Goal: Information Seeking & Learning: Find specific page/section

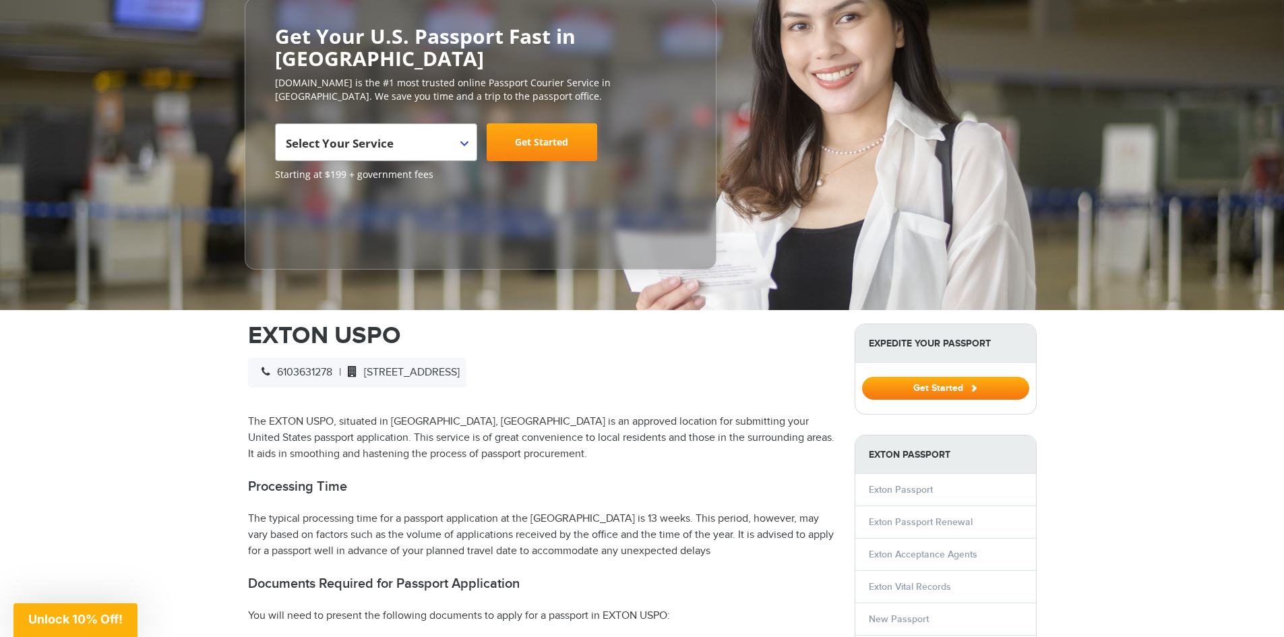
scroll to position [135, 0]
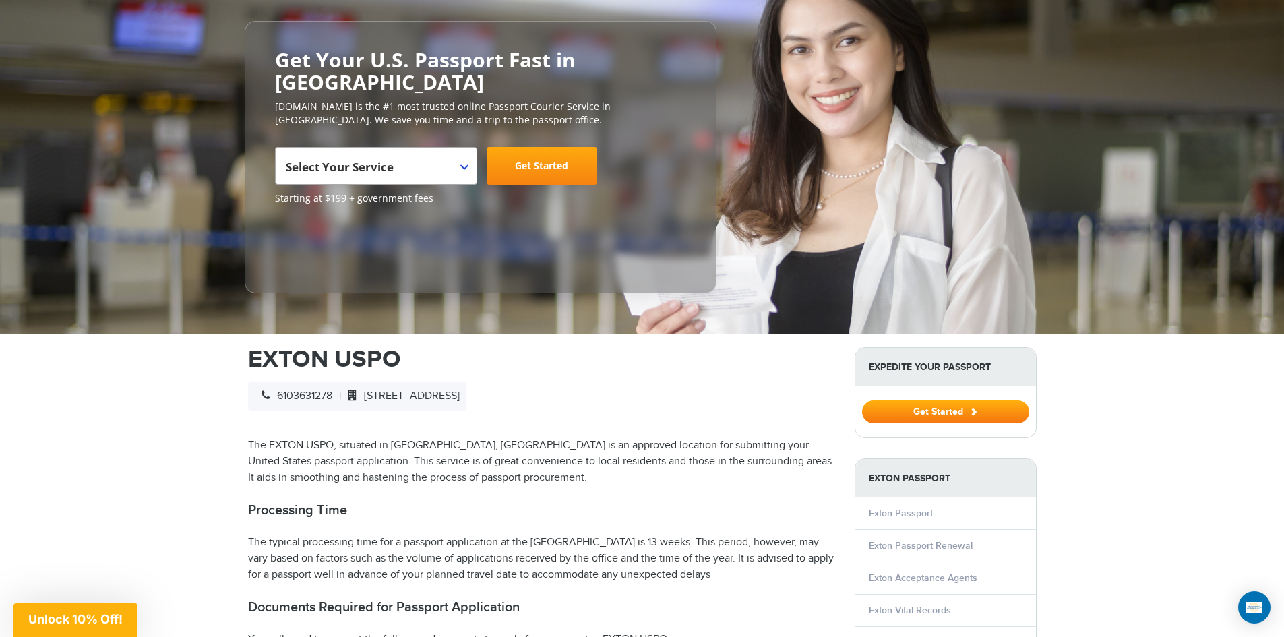
click at [465, 164] on b at bounding box center [464, 166] width 8 height 5
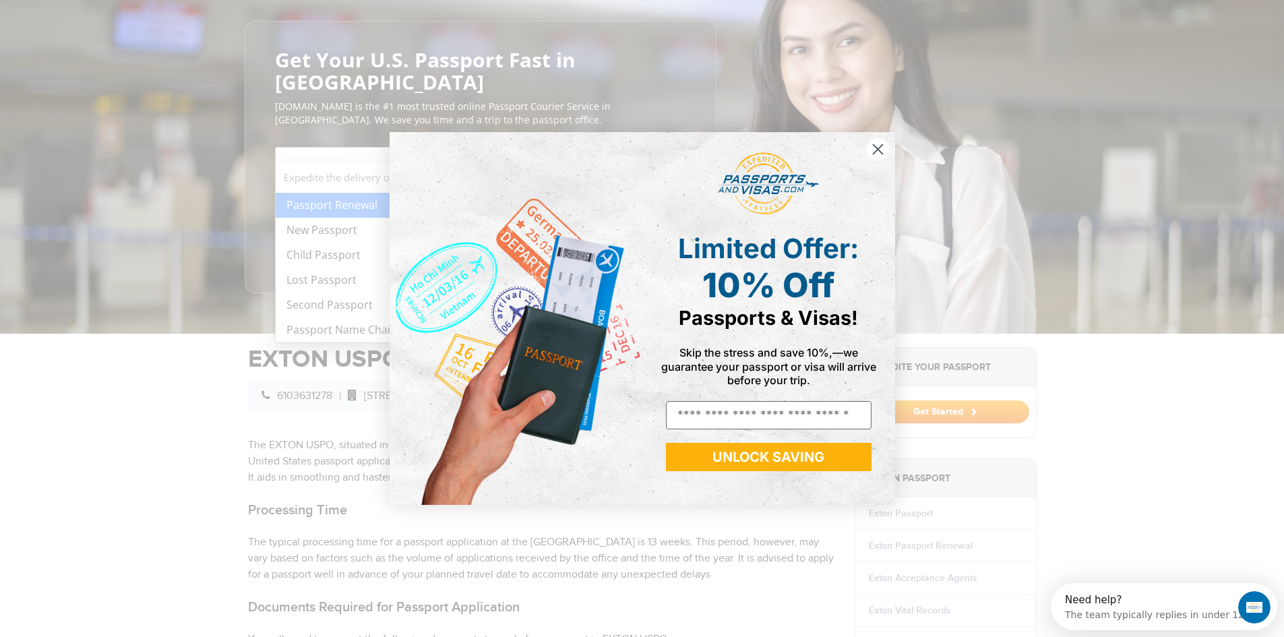
scroll to position [0, 0]
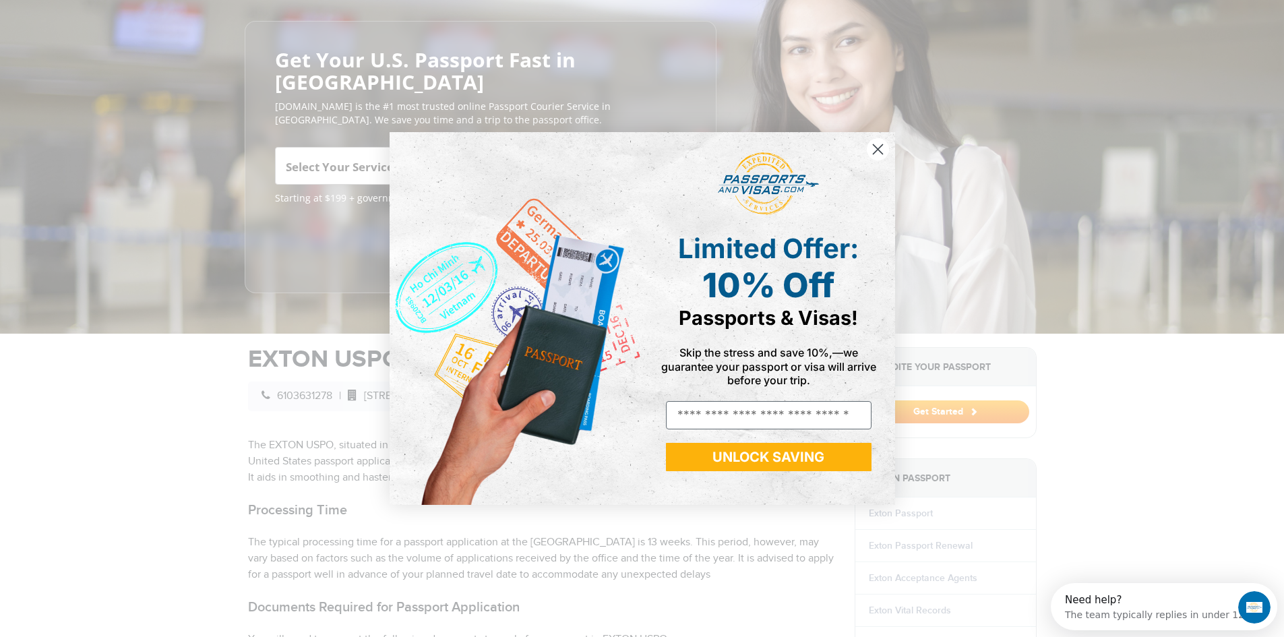
click at [878, 148] on icon "Close dialog" at bounding box center [877, 148] width 9 height 9
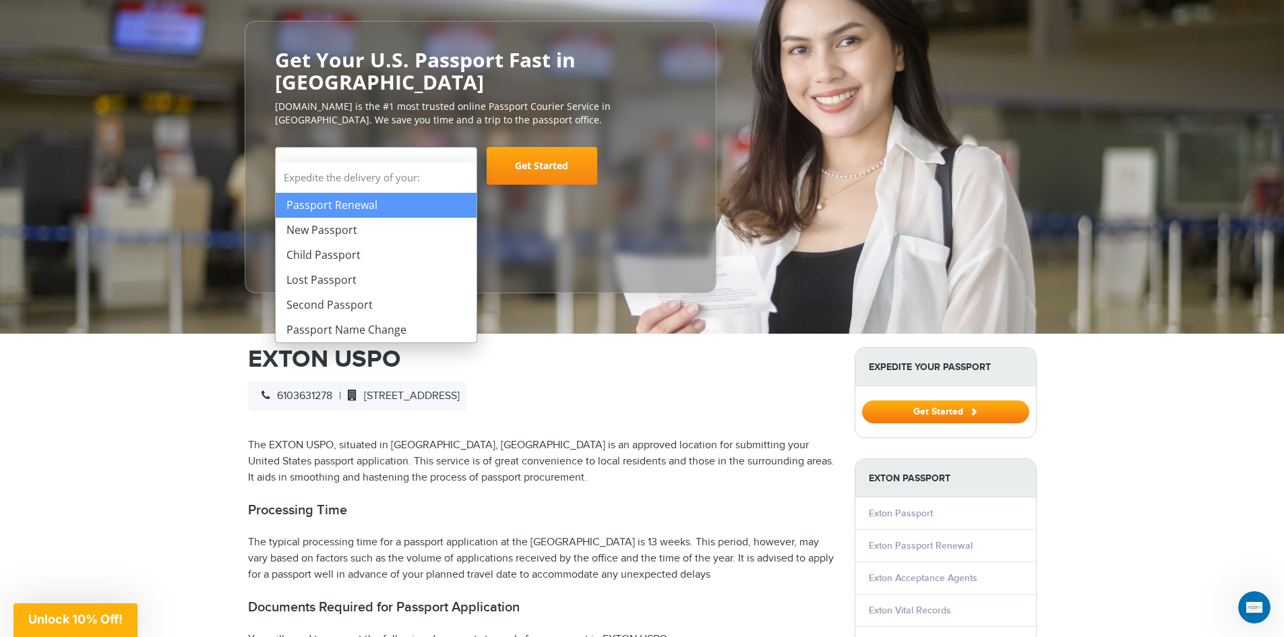
click at [463, 164] on b at bounding box center [464, 166] width 8 height 5
select select "**********"
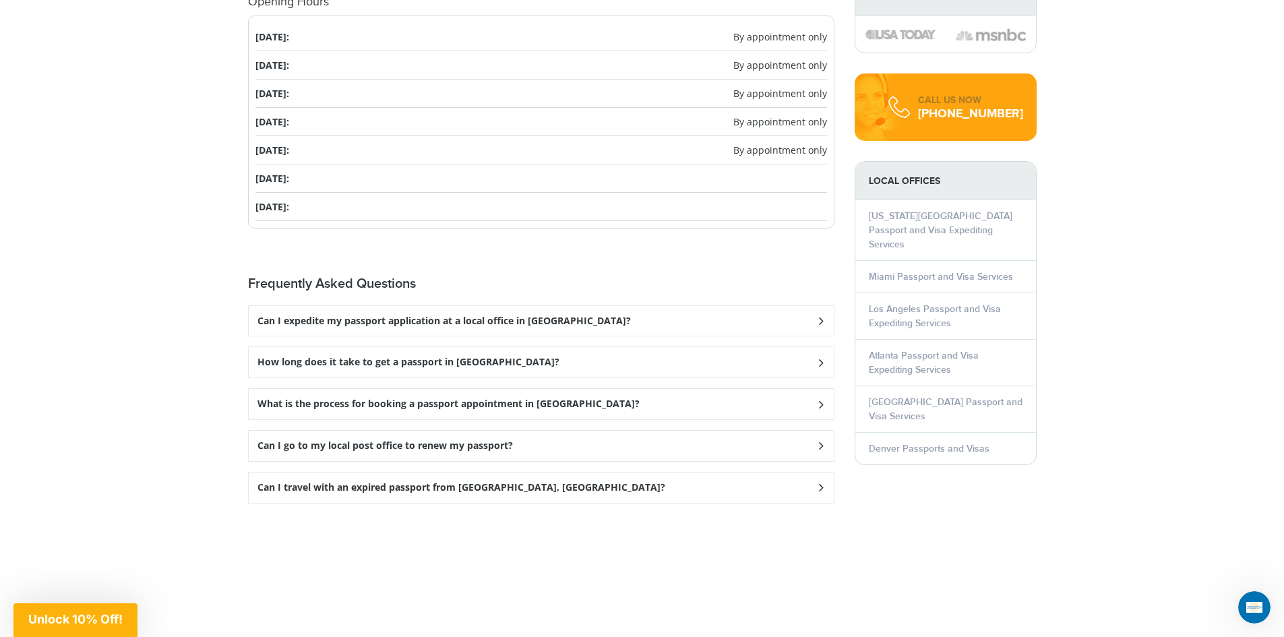
scroll to position [1685, 0]
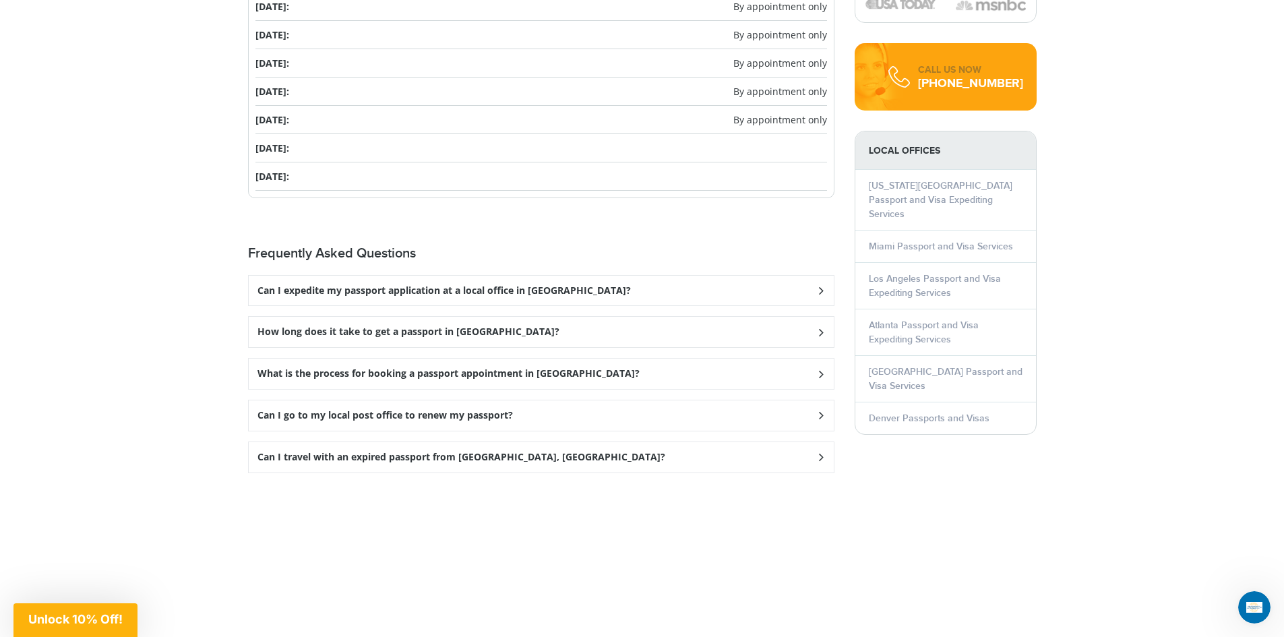
click at [536, 285] on h3 "Can I expedite my passport application at a local office in Exton?" at bounding box center [443, 290] width 373 height 11
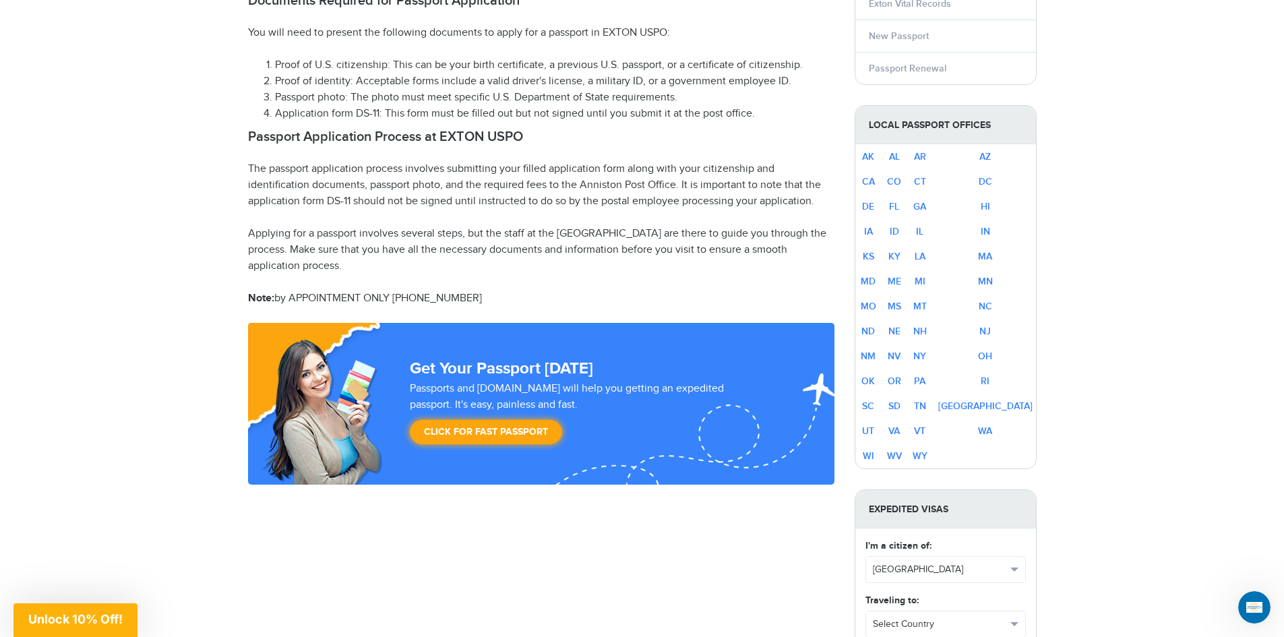
scroll to position [674, 0]
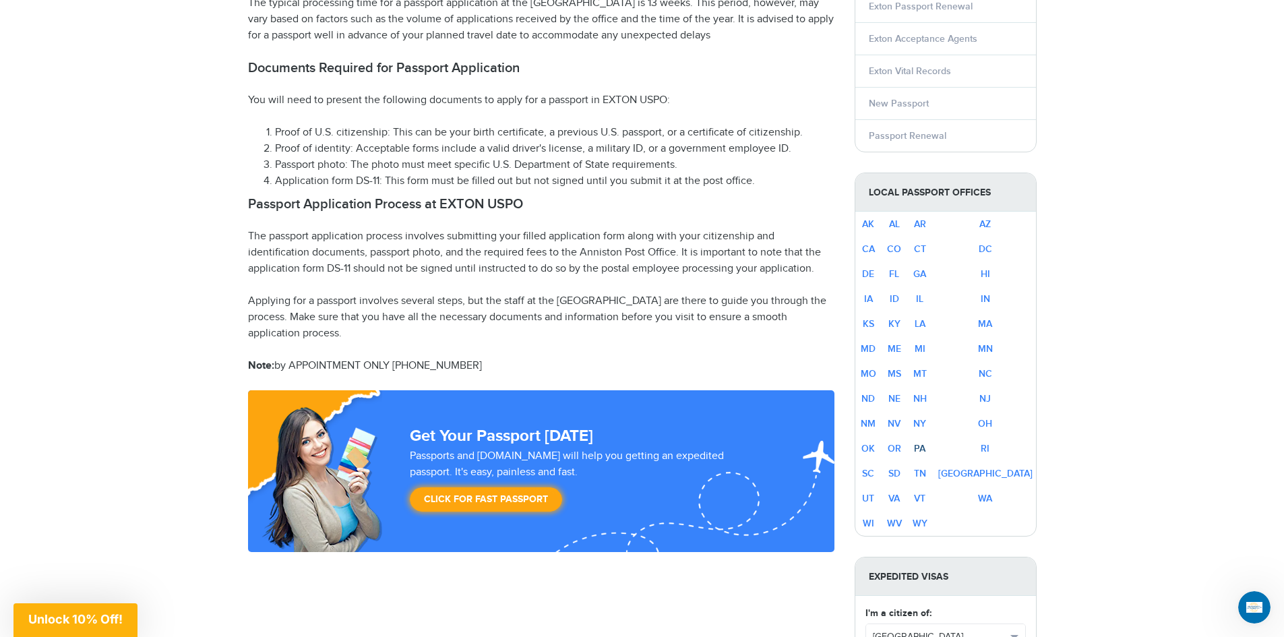
click at [926, 443] on link "PA" at bounding box center [919, 448] width 11 height 11
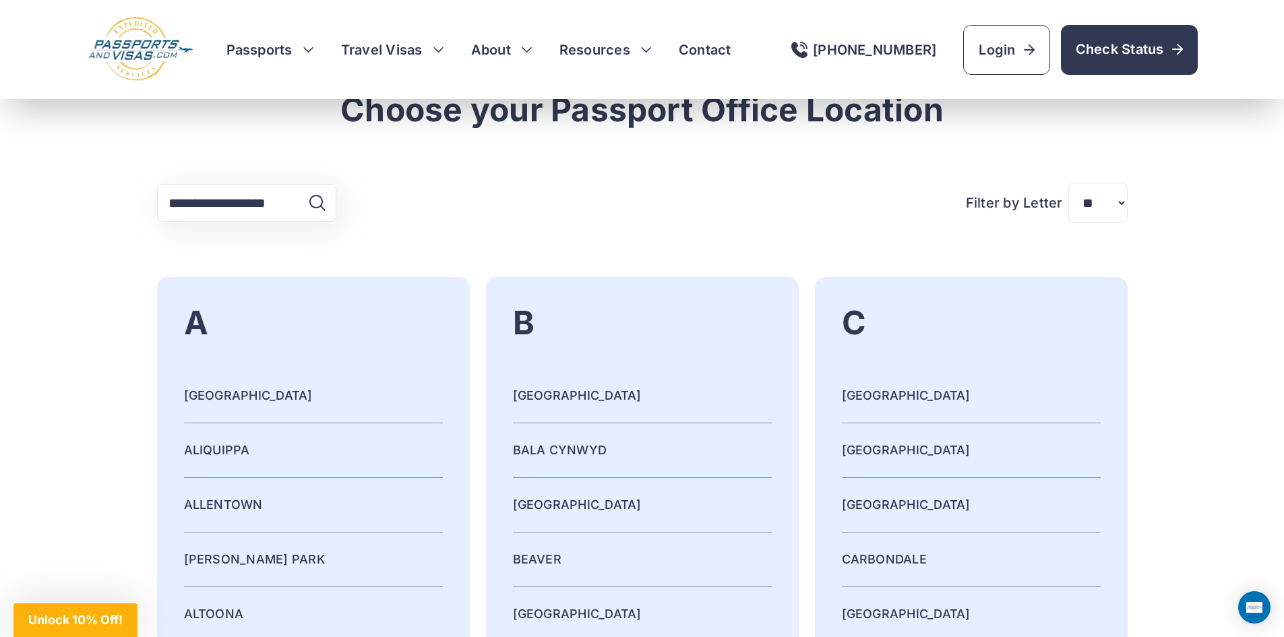
scroll to position [2158, 0]
